Goal: Task Accomplishment & Management: Manage account settings

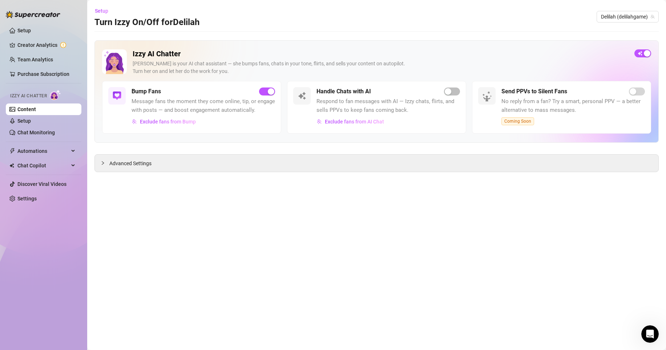
scroll to position [494, 0]
click at [447, 93] on div "button" at bounding box center [448, 91] width 7 height 7
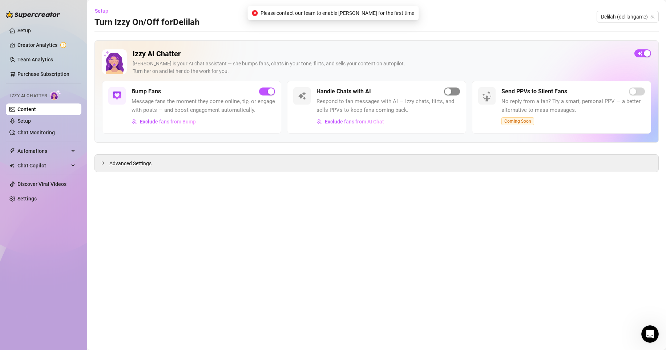
click at [447, 93] on div "button" at bounding box center [448, 91] width 7 height 7
click at [366, 122] on span "Exclude fans from AI Chat" at bounding box center [354, 122] width 59 height 6
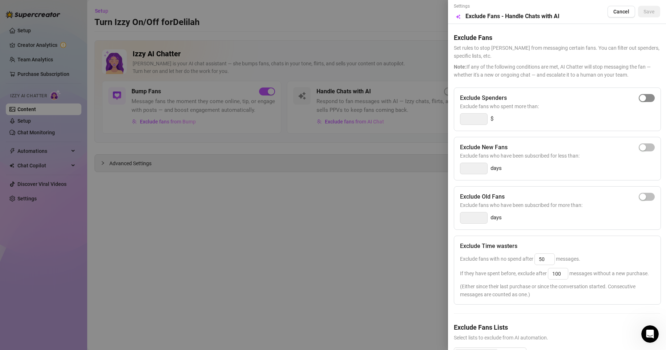
click at [640, 98] on div "button" at bounding box center [643, 98] width 7 height 7
drag, startPoint x: 476, startPoint y: 119, endPoint x: 418, endPoint y: 119, distance: 57.1
click at [418, 119] on div "Settings Preview Exclude Fans - Handle Chats with AI Cancel Save Exclude Fans S…" at bounding box center [333, 175] width 666 height 350
type input "1500"
click at [642, 198] on span "button" at bounding box center [647, 197] width 16 height 8
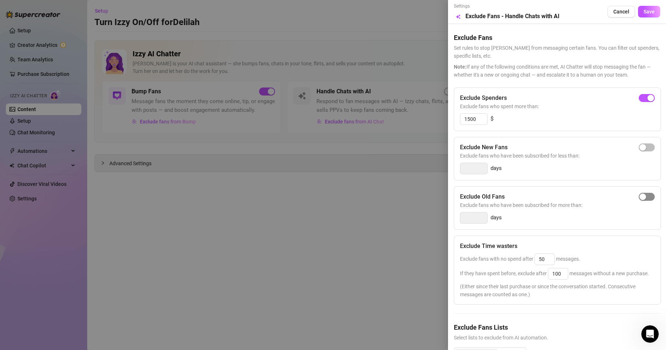
type input "14"
click at [640, 147] on div "button" at bounding box center [643, 147] width 7 height 7
type input "3"
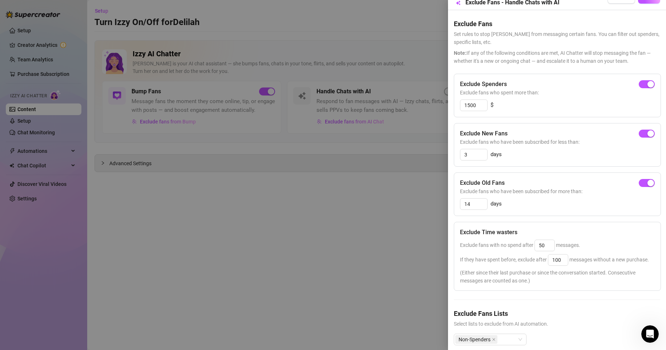
scroll to position [37, 0]
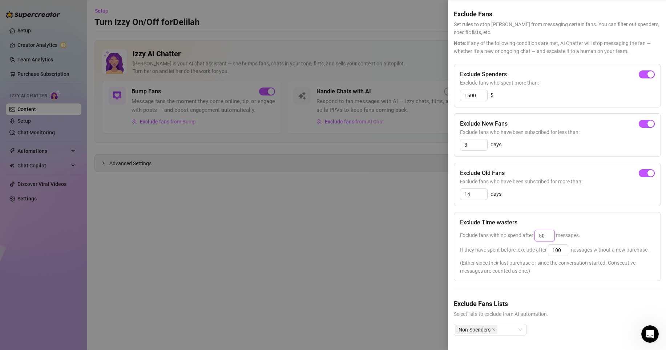
drag, startPoint x: 549, startPoint y: 222, endPoint x: 503, endPoint y: 222, distance: 46.2
click at [503, 233] on span "Exclude fans with no spend after 50 messages." at bounding box center [520, 236] width 120 height 6
type input "25"
drag, startPoint x: 565, startPoint y: 237, endPoint x: 526, endPoint y: 236, distance: 38.6
click at [527, 247] on span "If they have spent before, exclude after 100 messages without a new purchase." at bounding box center [554, 250] width 189 height 6
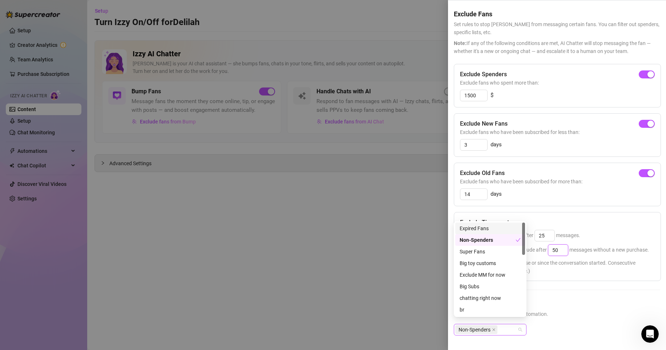
click at [520, 324] on div "Non-Spenders" at bounding box center [490, 330] width 73 height 12
type input "50"
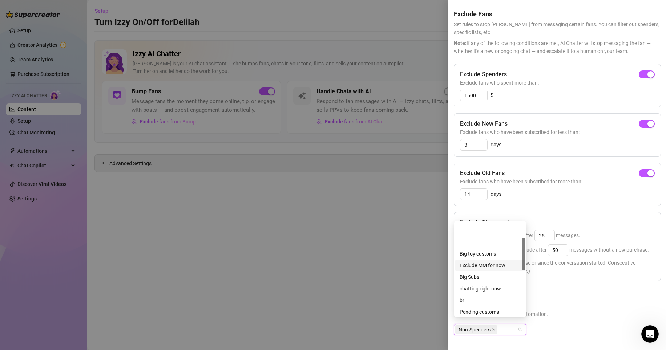
scroll to position [0, 0]
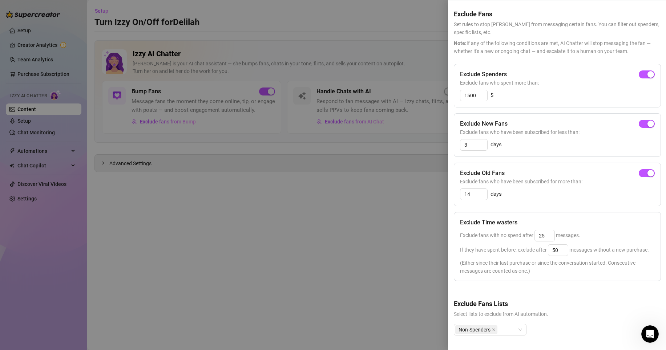
click at [566, 324] on div "Non-Spenders" at bounding box center [557, 335] width 207 height 23
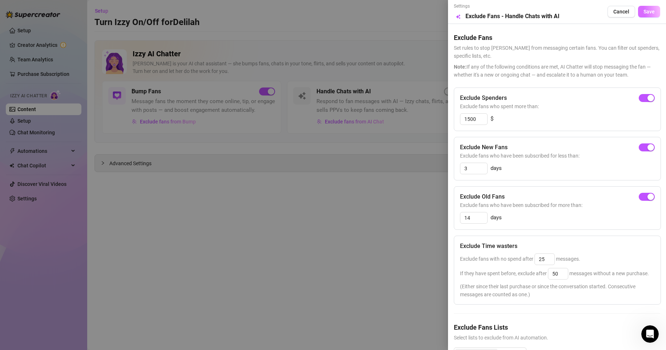
click at [647, 16] on button "Save" at bounding box center [649, 12] width 22 height 12
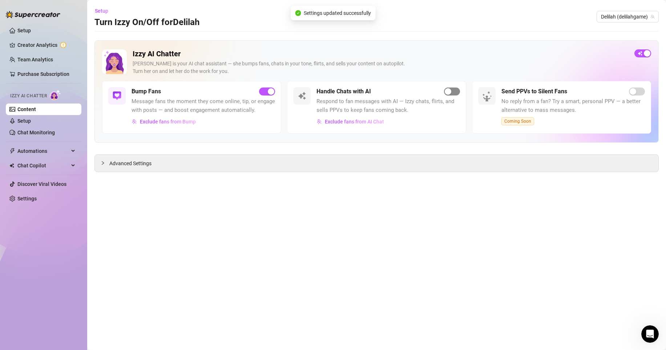
click at [448, 91] on div "button" at bounding box center [448, 91] width 7 height 7
click at [436, 11] on div "Setup Turn Izzy On/Off for Delilah Delilah (delilahgame)" at bounding box center [377, 16] width 565 height 23
click at [450, 94] on div "button" at bounding box center [448, 91] width 7 height 7
click at [646, 329] on icon "Open Intercom Messenger" at bounding box center [650, 334] width 12 height 12
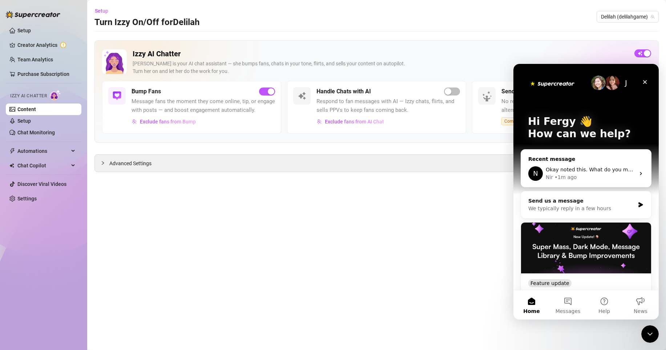
click at [596, 167] on span "Okay noted this. What do you mean by all products are set to 1 at the moment?" at bounding box center [648, 170] width 204 height 6
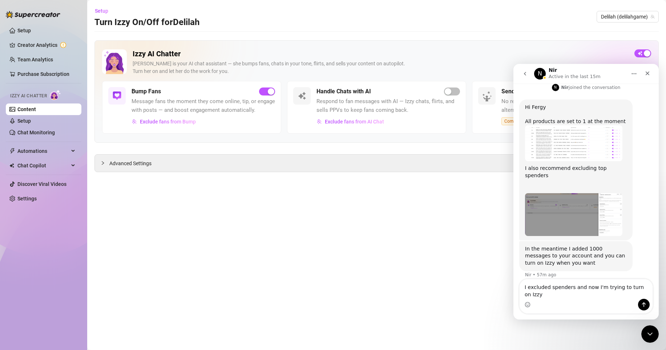
scroll to position [501, 0]
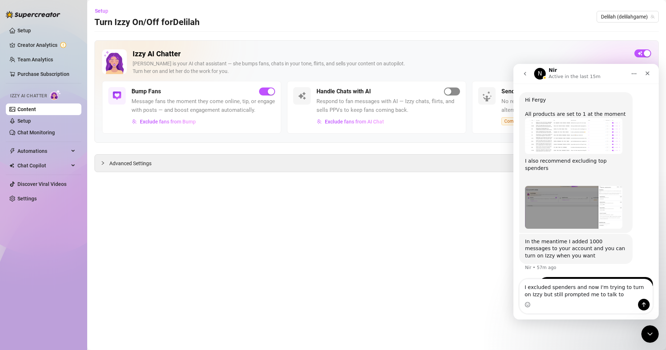
click at [450, 92] on div "button" at bounding box center [448, 91] width 7 height 7
drag, startPoint x: 613, startPoint y: 297, endPoint x: 594, endPoint y: 293, distance: 19.9
click at [594, 293] on textarea "I excluded spenders and now I'm trying to turn on Izzy but still prompted me to…" at bounding box center [586, 290] width 133 height 20
click at [346, 16] on div "Setup Turn Izzy On/Off for Delilah Delilah (delilahgame)" at bounding box center [377, 16] width 565 height 23
click at [449, 90] on div "button" at bounding box center [448, 91] width 7 height 7
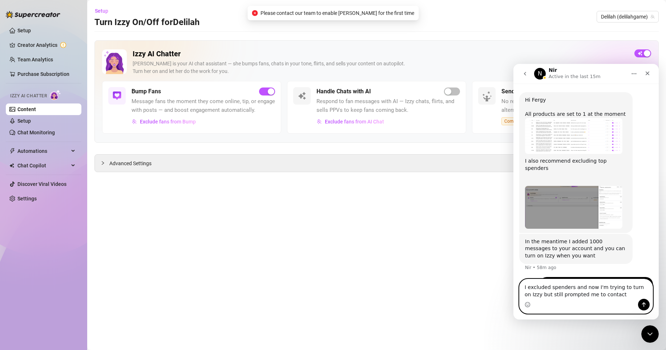
click at [620, 297] on textarea "I excluded spenders and now I'm trying to turn on Izzy but still prompted me to…" at bounding box center [586, 290] width 133 height 20
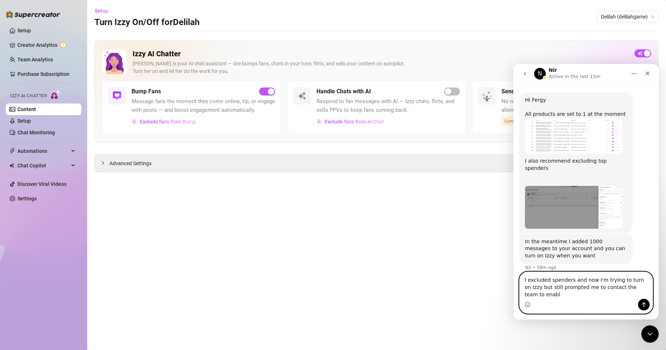
scroll to position [508, 0]
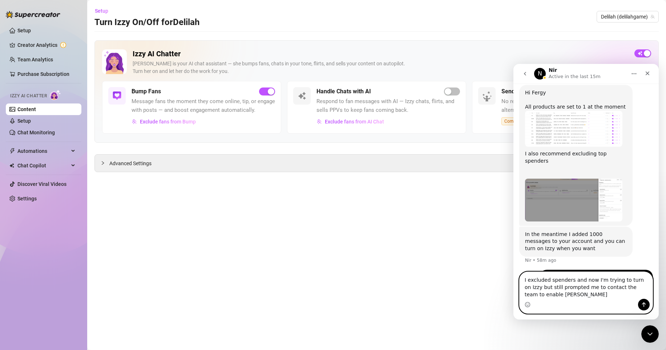
type textarea "I excluded spenders and now I'm trying to turn on Izzy but still prompted me to…"
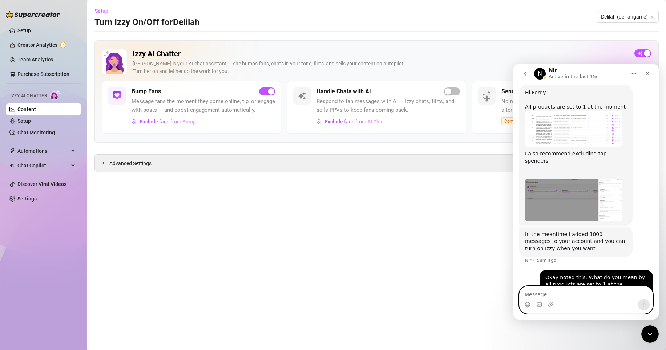
scroll to position [525, 0]
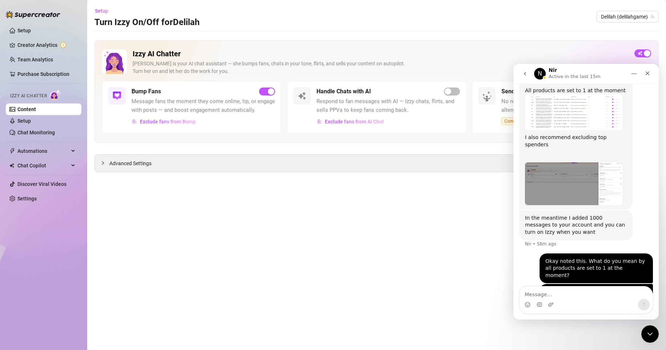
click at [412, 181] on main "Setup Turn Izzy On/Off for Delilah Delilah (delilahgame) Izzy AI Chatter Izzy i…" at bounding box center [376, 175] width 579 height 350
click at [650, 73] on icon "Close" at bounding box center [648, 74] width 6 height 6
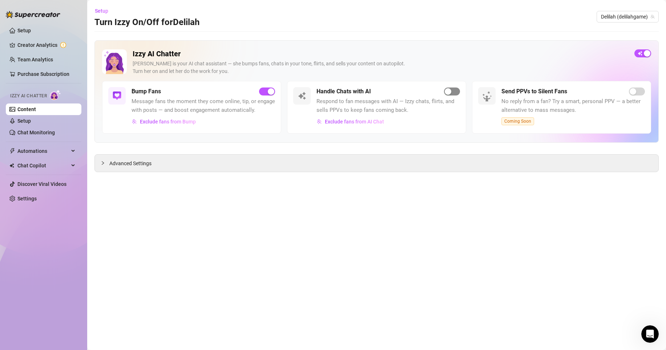
click at [446, 93] on div "button" at bounding box center [448, 91] width 7 height 7
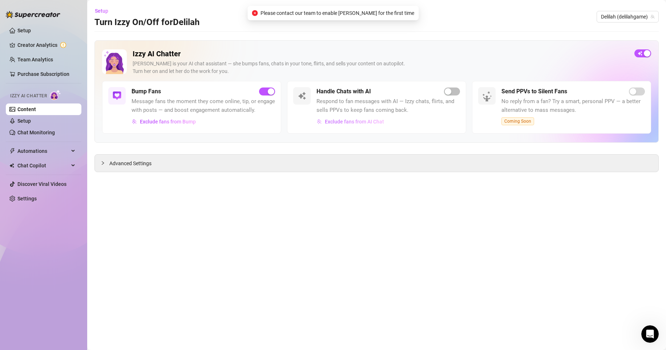
click at [364, 123] on span "Exclude fans from AI Chat" at bounding box center [354, 122] width 59 height 6
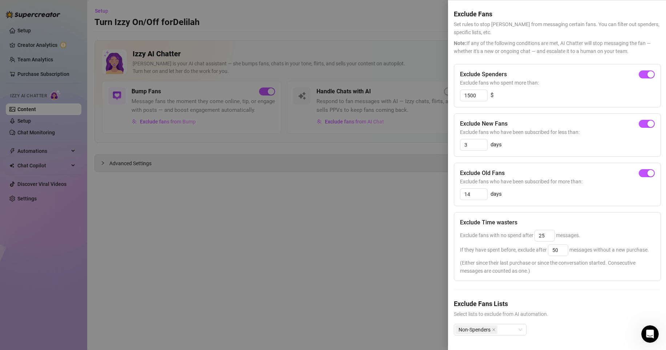
scroll to position [37, 0]
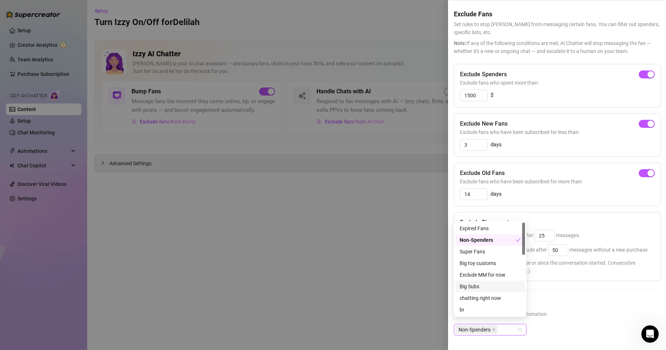
click at [510, 325] on div "Non-Spenders" at bounding box center [487, 330] width 62 height 10
click at [492, 227] on div "Expired Fans" at bounding box center [490, 229] width 61 height 8
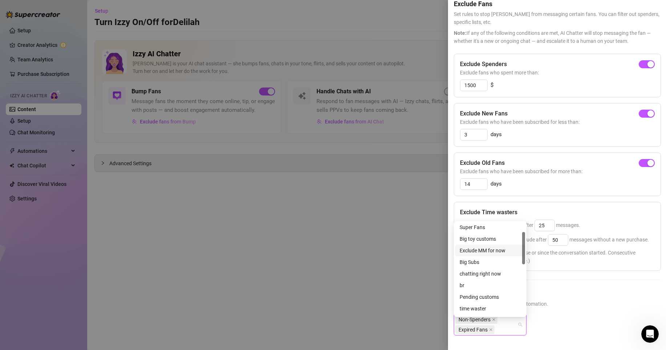
scroll to position [28, 0]
click at [497, 281] on div "time waster" at bounding box center [490, 283] width 61 height 8
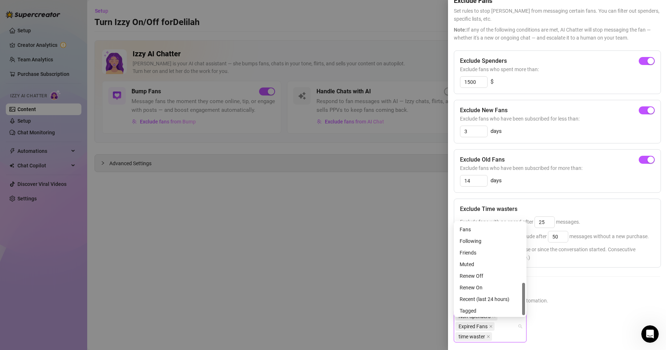
scroll to position [175, 0]
click at [487, 260] on div "Muted" at bounding box center [490, 264] width 61 height 8
click at [486, 279] on div "Renew Off" at bounding box center [490, 275] width 61 height 8
click at [483, 311] on div "Tagged" at bounding box center [490, 310] width 61 height 8
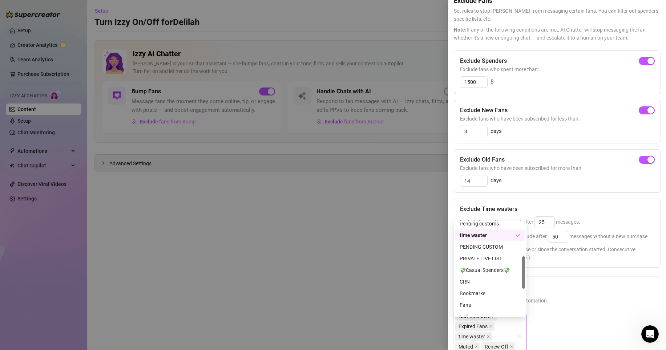
scroll to position [96, 0]
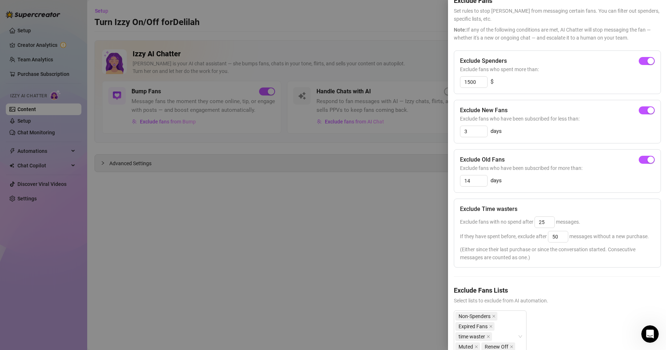
click at [563, 305] on span "Select lists to exclude from AI automation." at bounding box center [557, 301] width 207 height 8
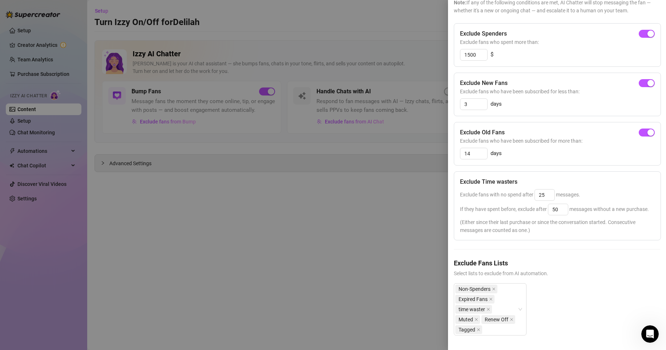
scroll to position [0, 0]
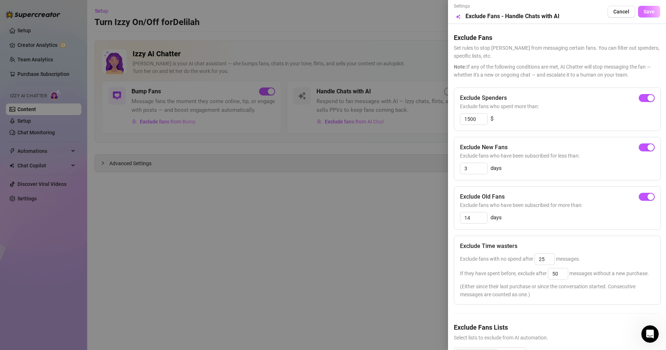
click at [646, 11] on span "Save" at bounding box center [649, 12] width 11 height 6
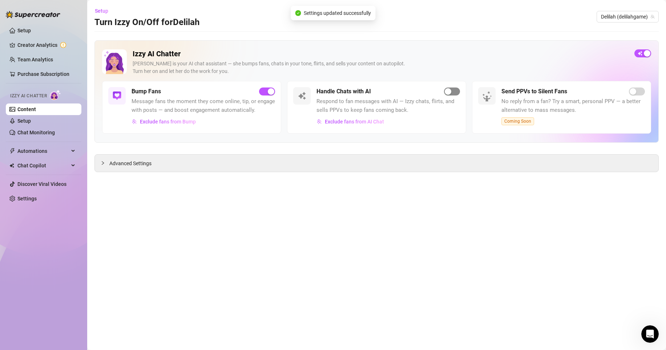
click at [445, 95] on div "button" at bounding box center [448, 91] width 7 height 7
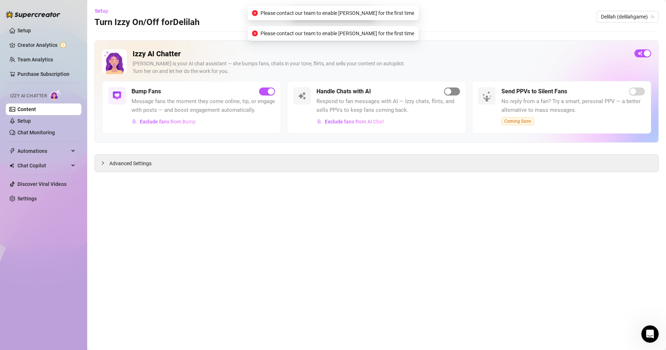
click at [445, 95] on div "button" at bounding box center [448, 91] width 7 height 7
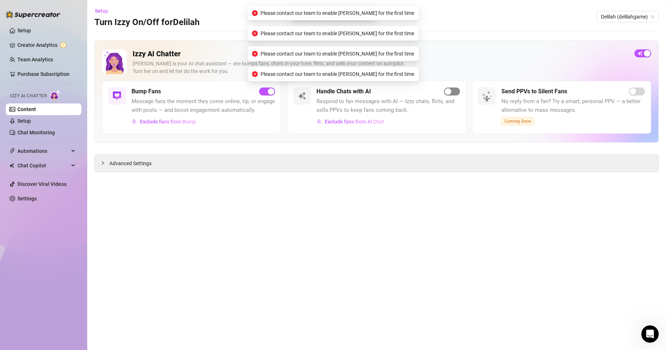
click at [445, 95] on div "button" at bounding box center [448, 91] width 7 height 7
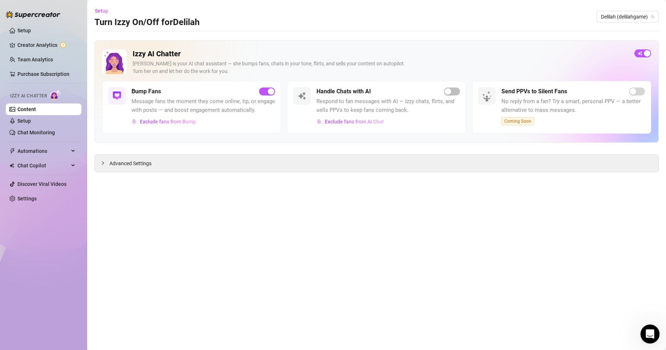
click at [648, 332] on icon "Open Intercom Messenger" at bounding box center [650, 334] width 12 height 12
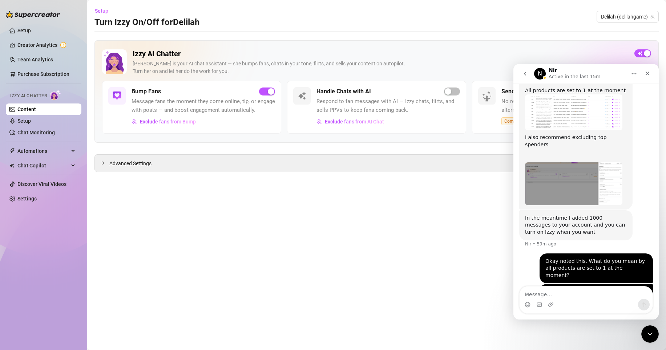
scroll to position [501, 0]
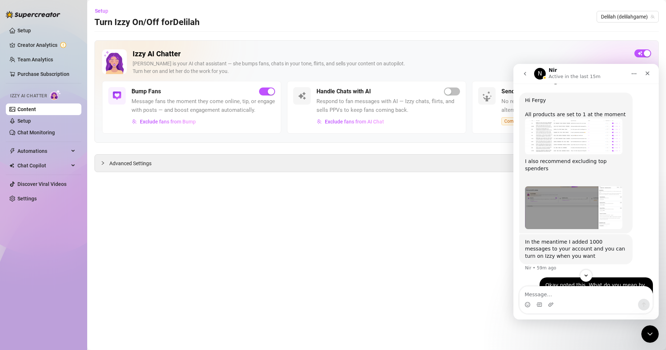
click at [576, 119] on img "Nir says…" at bounding box center [573, 137] width 97 height 36
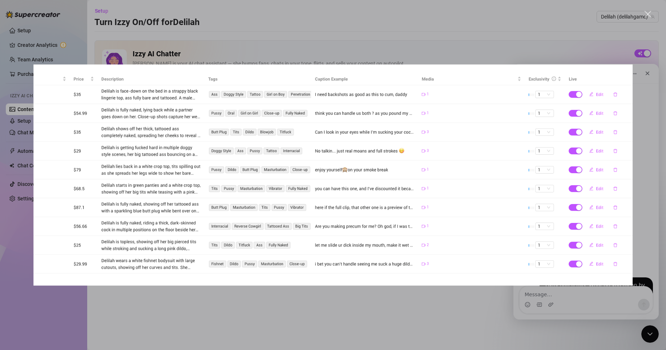
click at [601, 46] on div "Intercom messenger" at bounding box center [333, 175] width 666 height 350
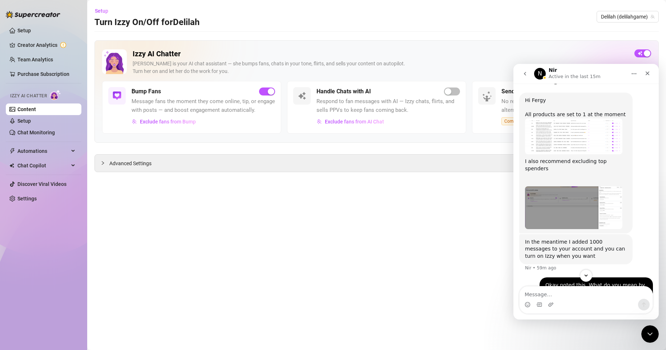
scroll to position [525, 0]
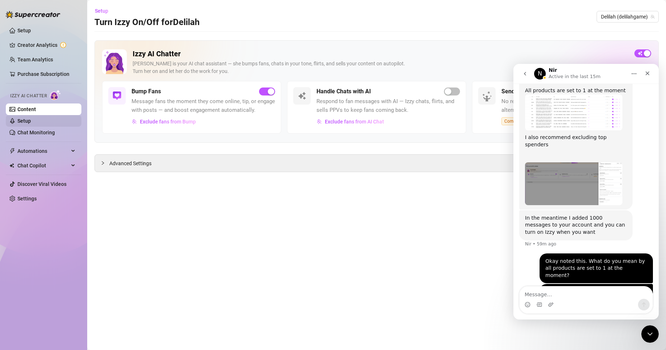
click at [31, 121] on link "Setup" at bounding box center [23, 121] width 13 height 6
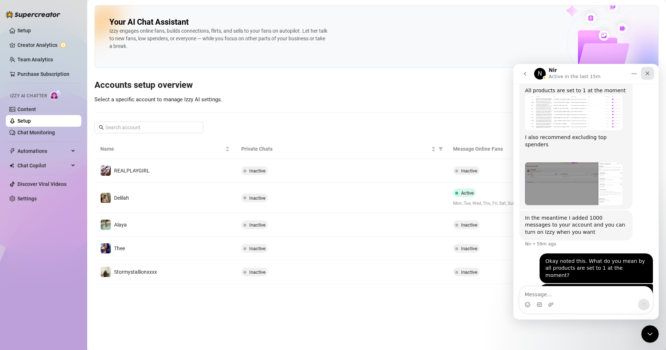
click at [650, 73] on icon "Close" at bounding box center [648, 74] width 6 height 6
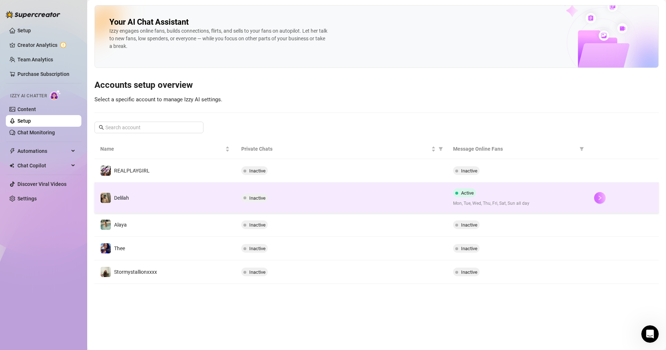
click at [597, 195] on button "button" at bounding box center [600, 198] width 12 height 12
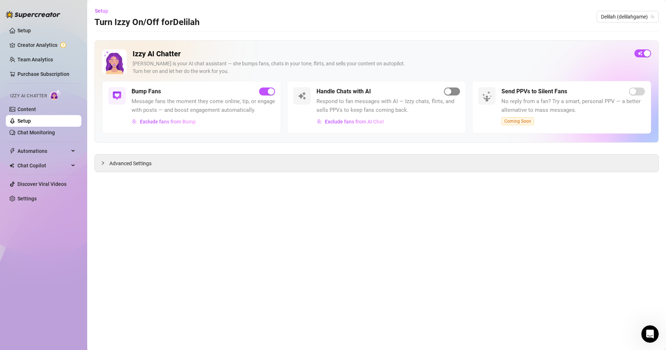
click at [448, 92] on div "button" at bounding box center [448, 91] width 7 height 7
click at [448, 91] on div "button" at bounding box center [448, 91] width 7 height 7
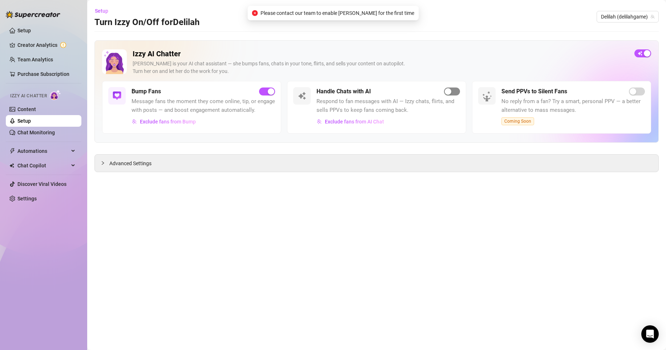
click at [448, 91] on div "button" at bounding box center [448, 91] width 7 height 7
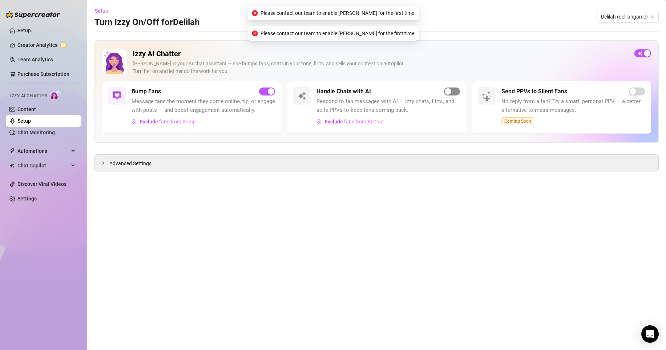
click at [448, 91] on div "button" at bounding box center [448, 91] width 7 height 7
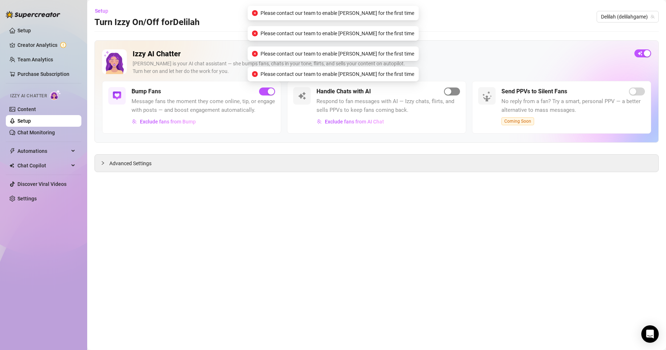
click at [448, 91] on div "button" at bounding box center [448, 91] width 7 height 7
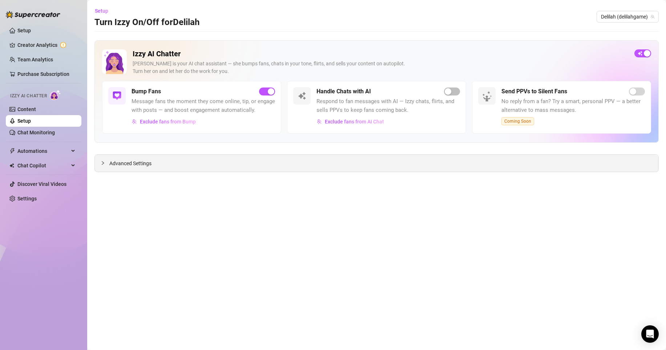
click at [123, 162] on span "Advanced Settings" at bounding box center [130, 164] width 42 height 8
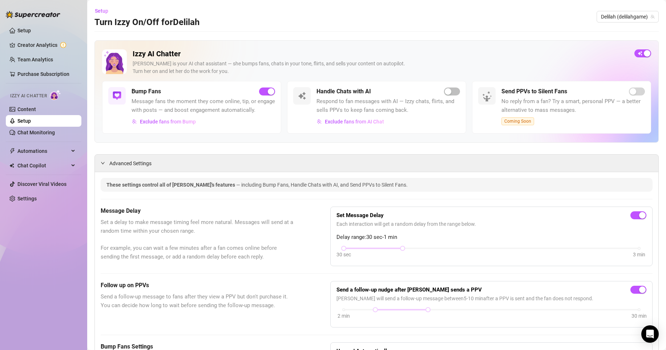
click at [447, 99] on span "Respond to fan messages with AI — Izzy chats, flirts, and sells PPVs to keep fa…" at bounding box center [389, 105] width 144 height 17
click at [448, 90] on div "button" at bounding box center [448, 91] width 7 height 7
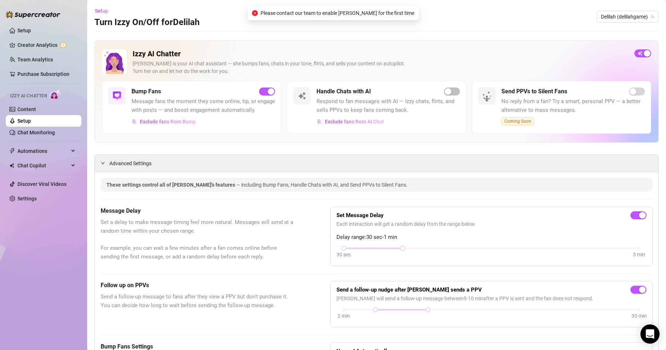
click at [645, 326] on body "Setup Creator Analytics Team Analytics Purchase Subscription Izzy AI Chatter Co…" at bounding box center [333, 175] width 666 height 350
click at [647, 331] on icon "Open Intercom Messenger" at bounding box center [650, 334] width 9 height 9
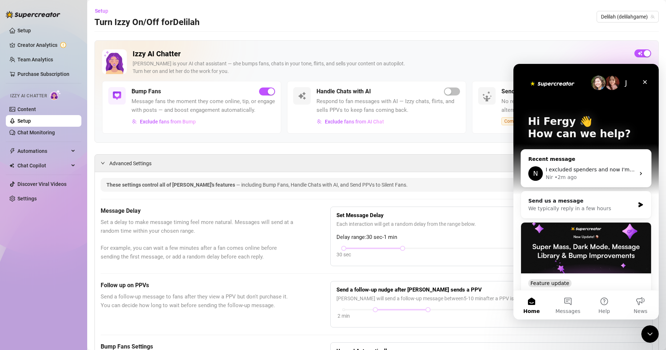
click at [605, 173] on div "I excluded spenders and now I'm trying to turn on Izzy but still prompted me to…" at bounding box center [590, 170] width 89 height 8
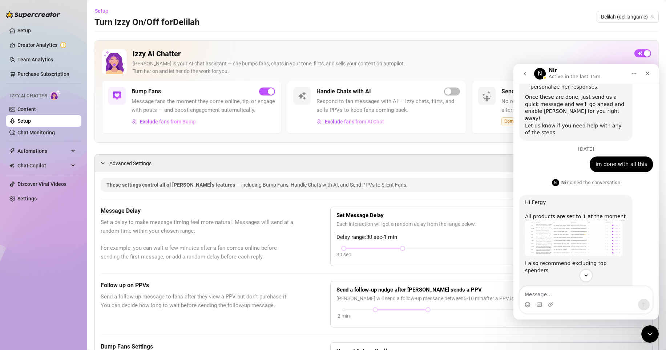
scroll to position [525, 0]
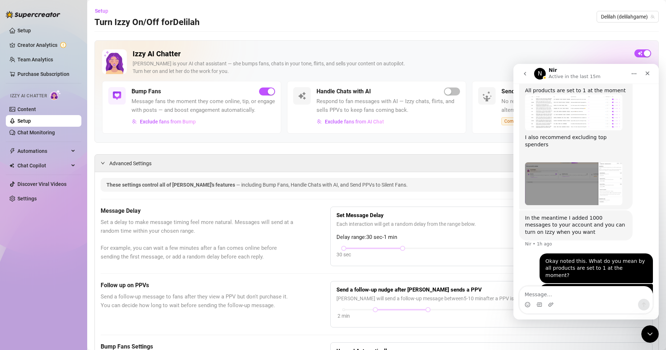
click at [445, 91] on div "button" at bounding box center [448, 91] width 7 height 7
click at [445, 96] on div "Handle Chats with AI Respond to fan messages with AI — Izzy chats, flirts, and …" at bounding box center [389, 107] width 144 height 40
click at [445, 92] on div "button" at bounding box center [448, 91] width 7 height 7
